Goal: Task Accomplishment & Management: Manage account settings

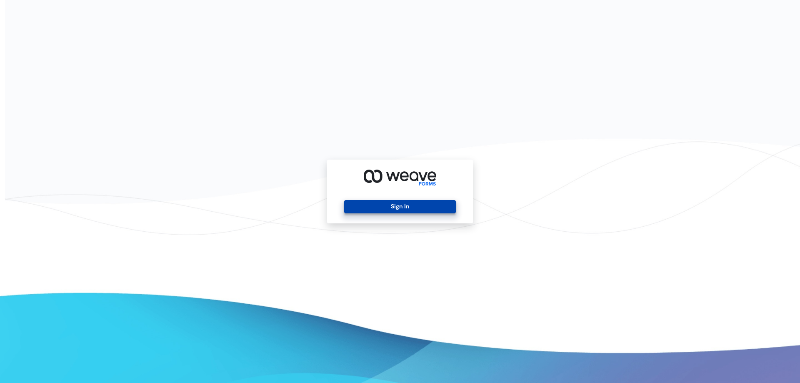
click at [428, 212] on button "Sign In" at bounding box center [399, 206] width 111 height 13
